Goal: Information Seeking & Learning: Learn about a topic

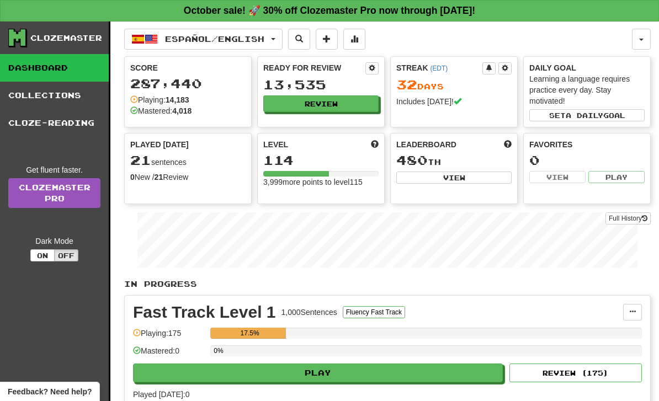
click at [275, 38] on span "button" at bounding box center [273, 39] width 4 height 2
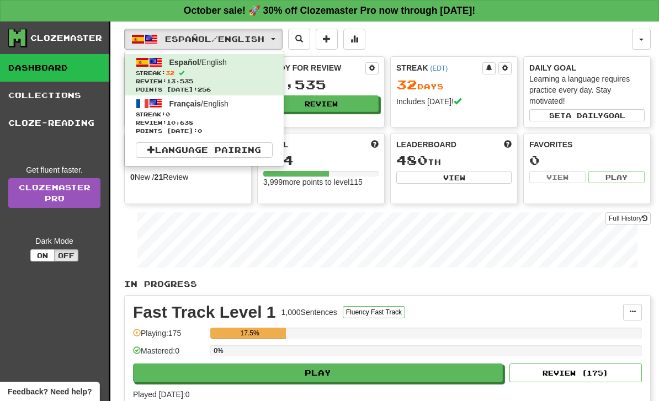
click at [254, 118] on span "Streak: 0" at bounding box center [204, 114] width 137 height 8
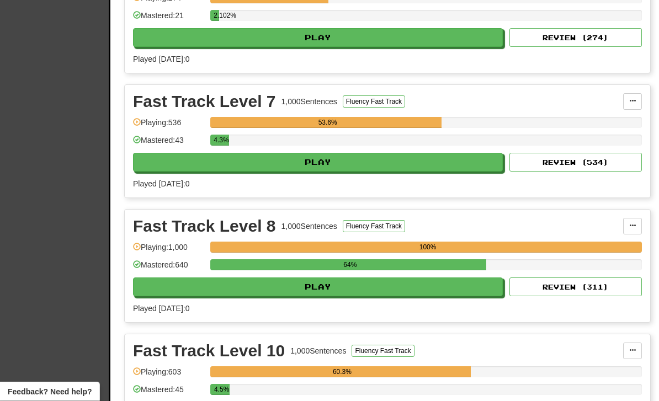
scroll to position [461, 0]
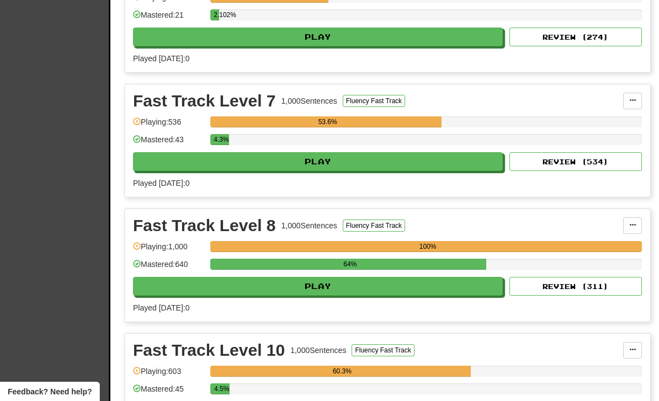
click at [388, 286] on button "Play" at bounding box center [318, 286] width 370 height 19
select select "**"
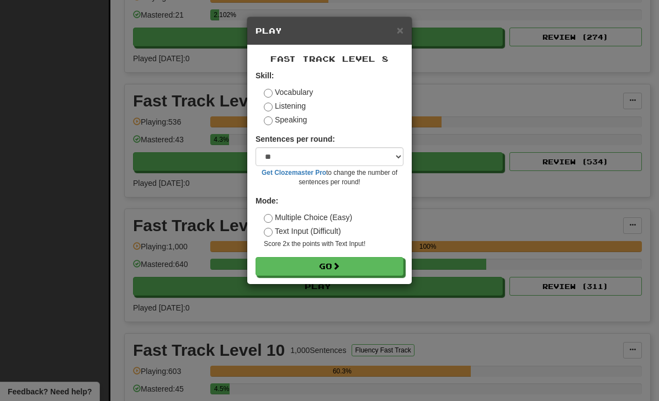
click at [389, 265] on button "Go" at bounding box center [329, 266] width 148 height 19
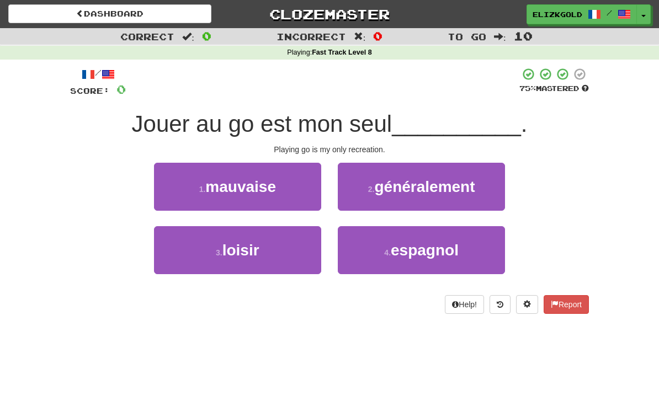
click at [284, 257] on button "3 . loisir" at bounding box center [237, 250] width 167 height 48
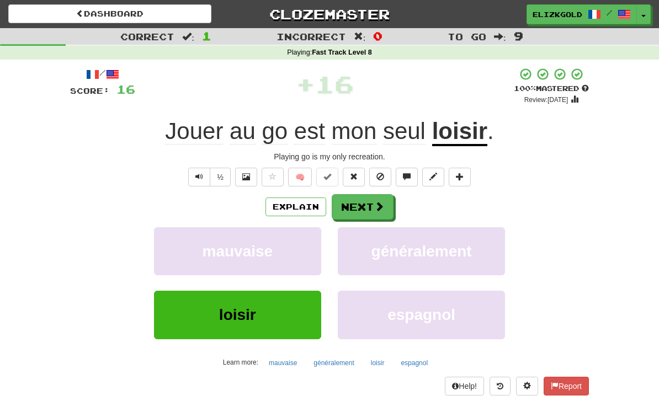
click at [371, 195] on button "Next" at bounding box center [363, 206] width 62 height 25
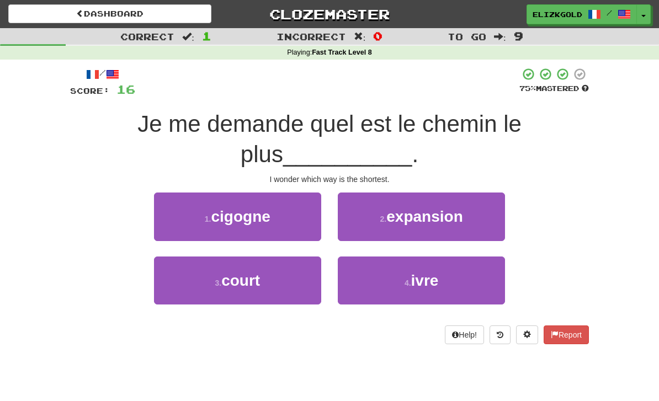
click at [280, 285] on button "3 . court" at bounding box center [237, 281] width 167 height 48
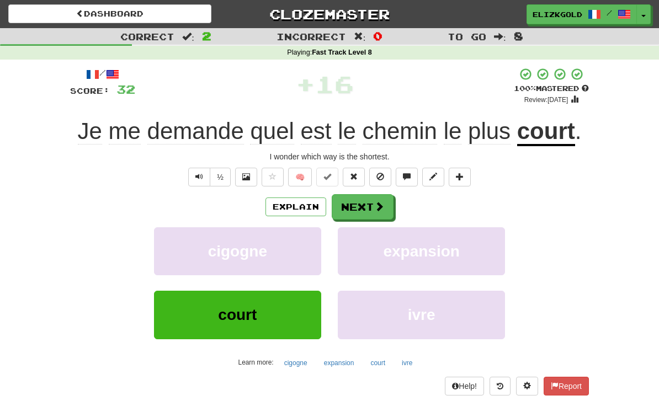
click at [374, 206] on span at bounding box center [379, 206] width 10 height 10
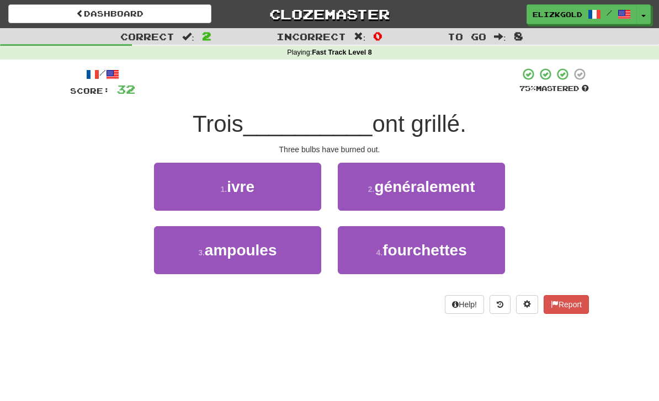
click at [307, 269] on button "3 . ampoules" at bounding box center [237, 250] width 167 height 48
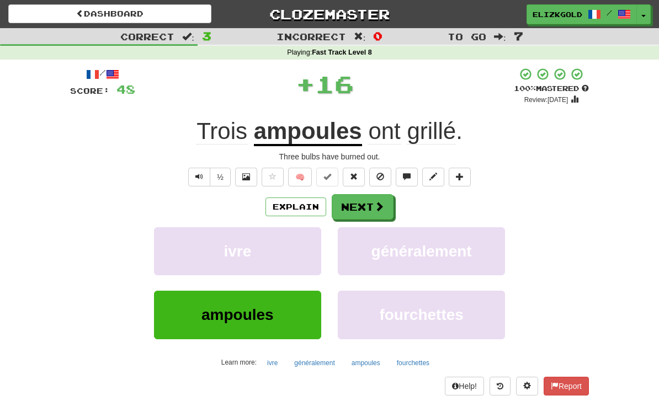
click at [378, 204] on span at bounding box center [379, 206] width 10 height 10
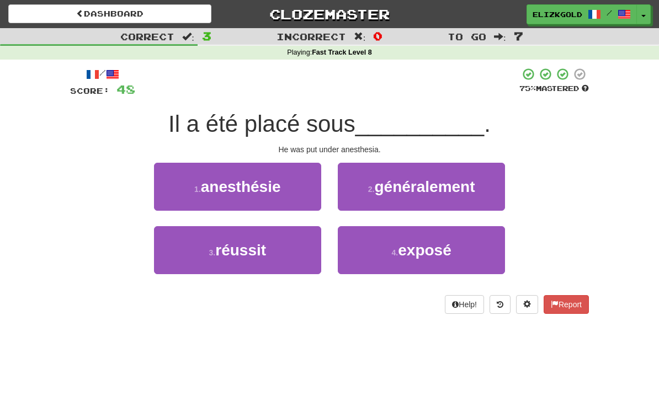
click at [302, 185] on button "1 . anesthésie" at bounding box center [237, 187] width 167 height 48
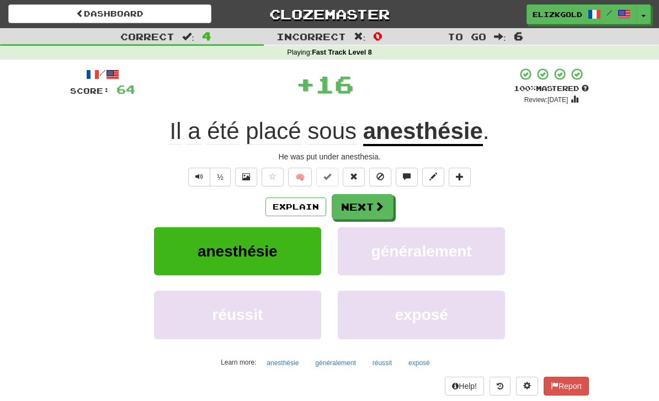
click at [372, 201] on button "Next" at bounding box center [363, 206] width 62 height 25
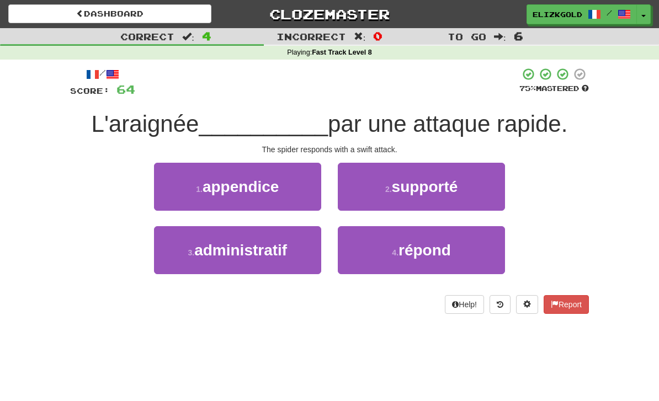
click at [447, 257] on span "répond" at bounding box center [424, 250] width 52 height 17
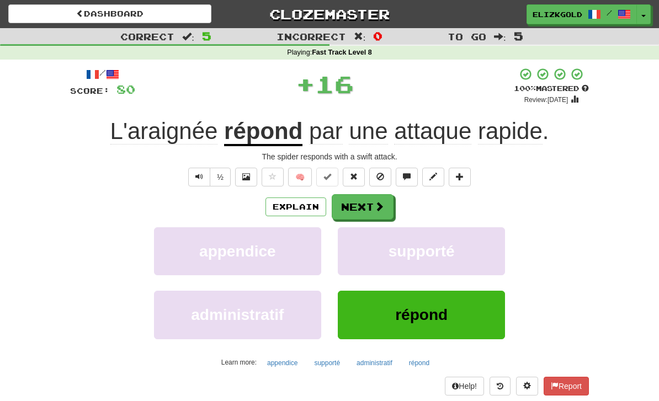
click at [376, 204] on span at bounding box center [379, 206] width 10 height 10
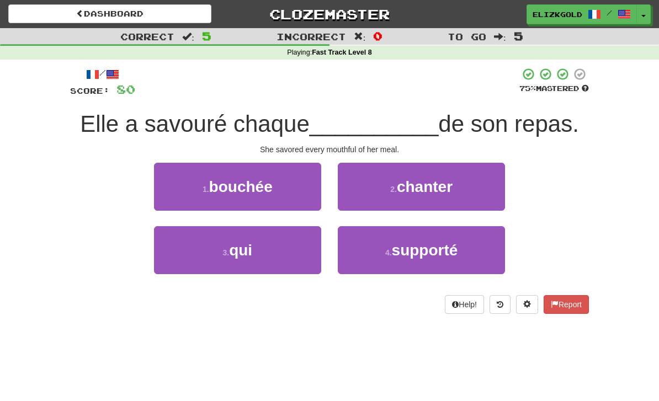
click at [280, 200] on button "1 . bouchée" at bounding box center [237, 187] width 167 height 48
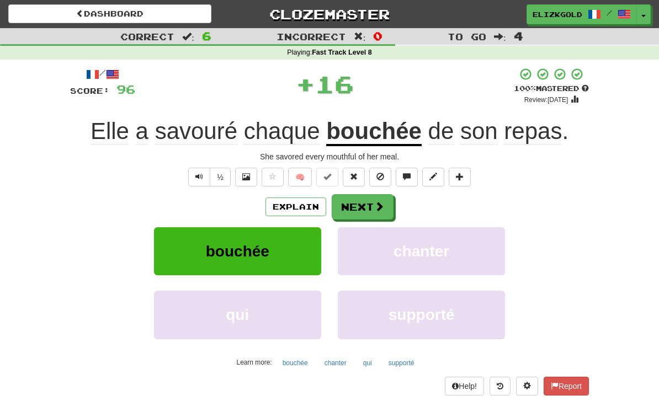
click at [384, 200] on button "Next" at bounding box center [363, 206] width 62 height 25
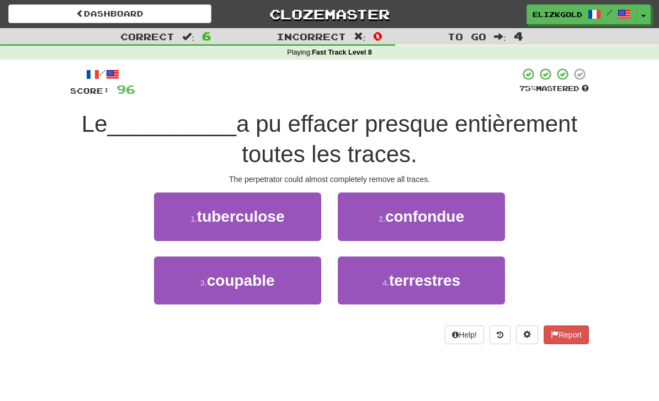
click at [293, 290] on button "3 . coupable" at bounding box center [237, 281] width 167 height 48
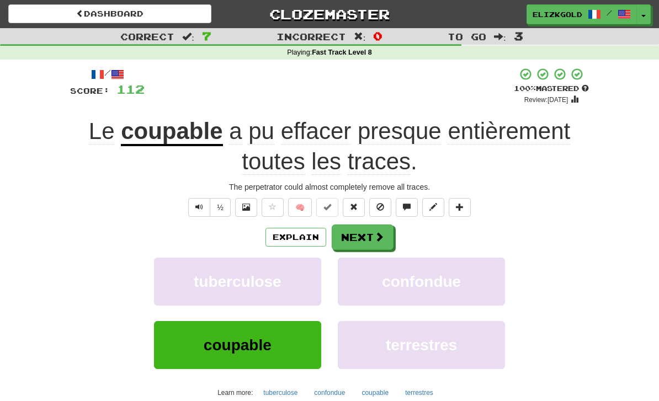
click at [376, 232] on span at bounding box center [379, 237] width 10 height 10
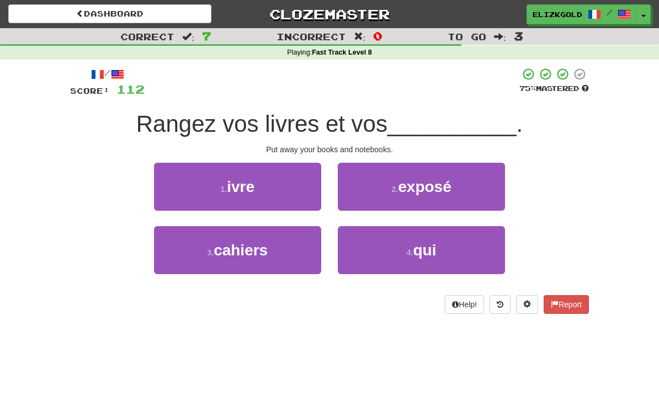
click at [289, 263] on button "3 . cahiers" at bounding box center [237, 250] width 167 height 48
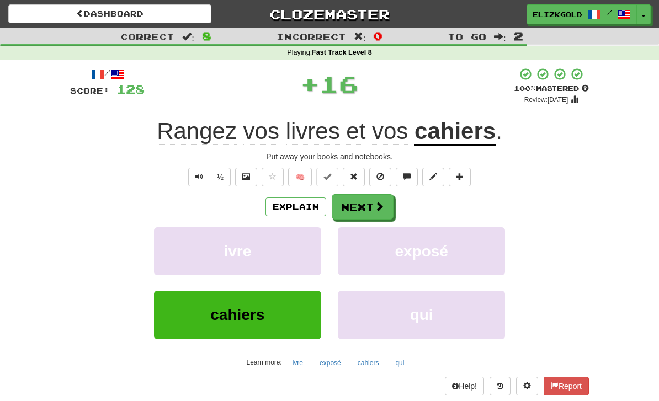
click at [375, 206] on span at bounding box center [379, 206] width 10 height 10
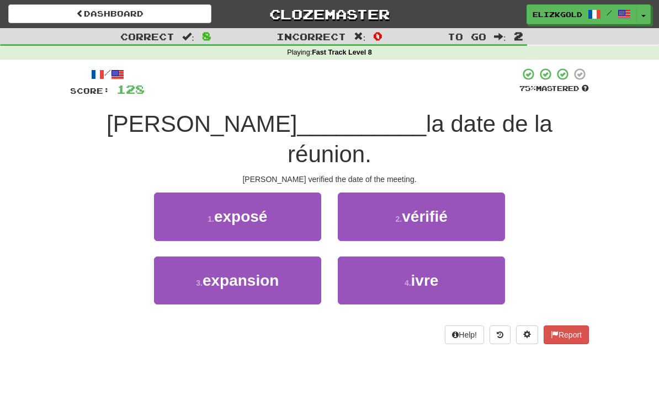
click at [469, 196] on button "2 . vérifié" at bounding box center [421, 217] width 167 height 48
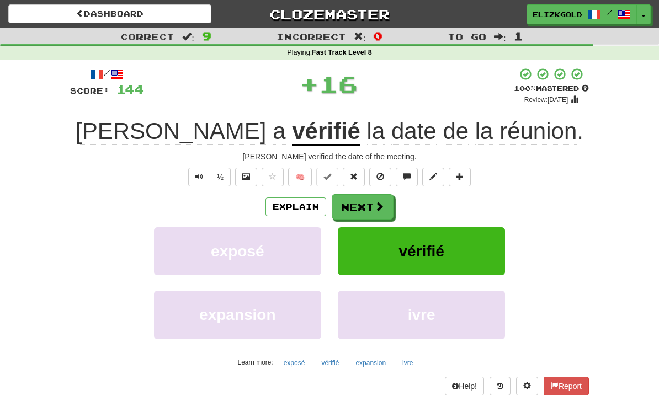
click at [375, 206] on span at bounding box center [379, 206] width 10 height 10
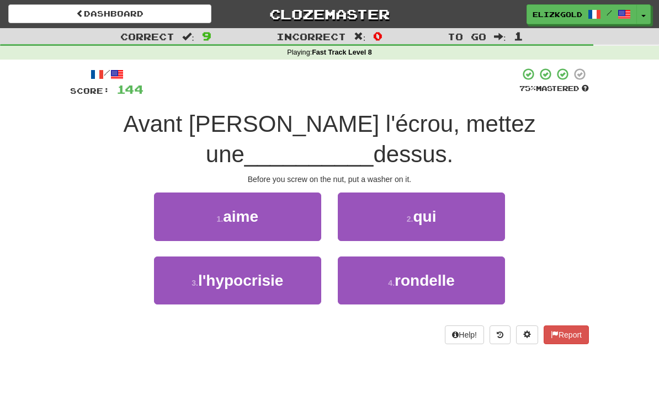
click at [430, 285] on span "rondelle" at bounding box center [424, 280] width 60 height 17
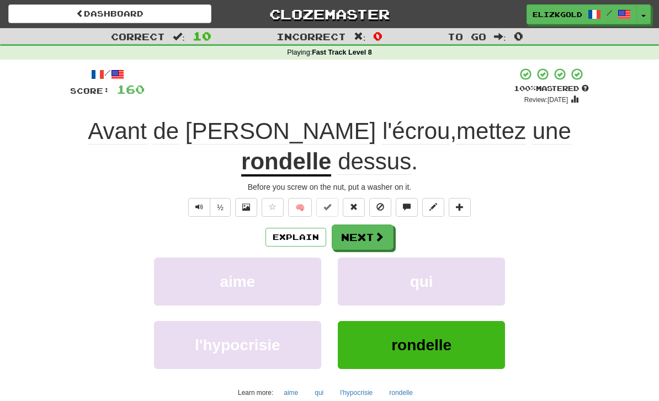
click at [377, 228] on button "Next" at bounding box center [363, 237] width 62 height 25
